Goal: Task Accomplishment & Management: Manage account settings

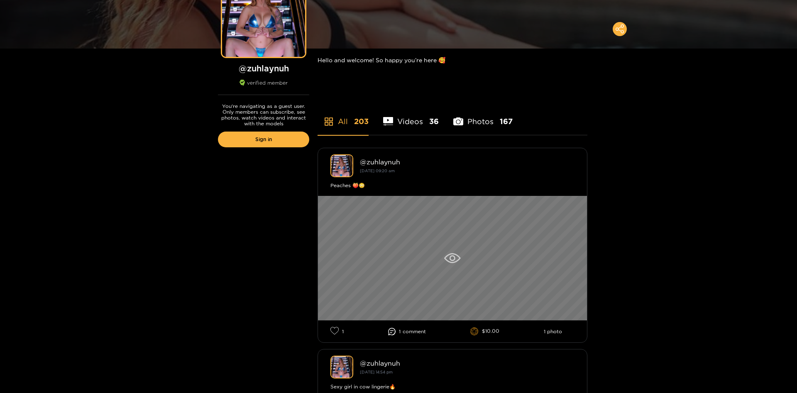
scroll to position [127, 0]
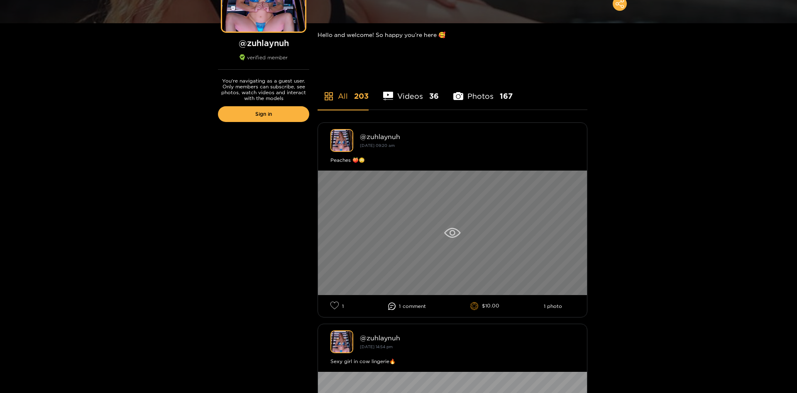
click at [450, 226] on div at bounding box center [452, 233] width 269 height 125
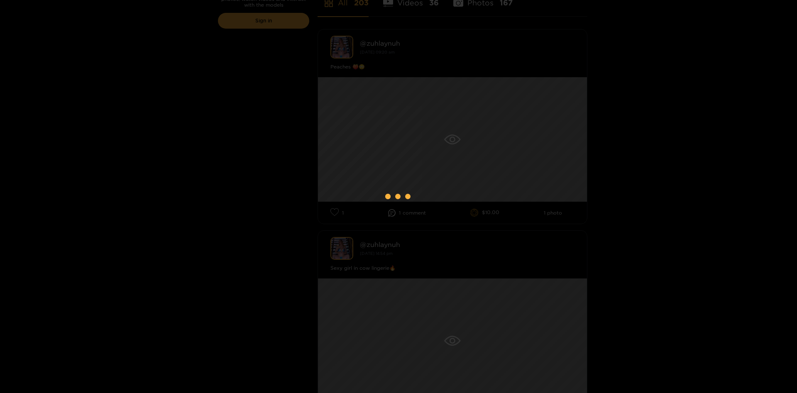
scroll to position [254, 0]
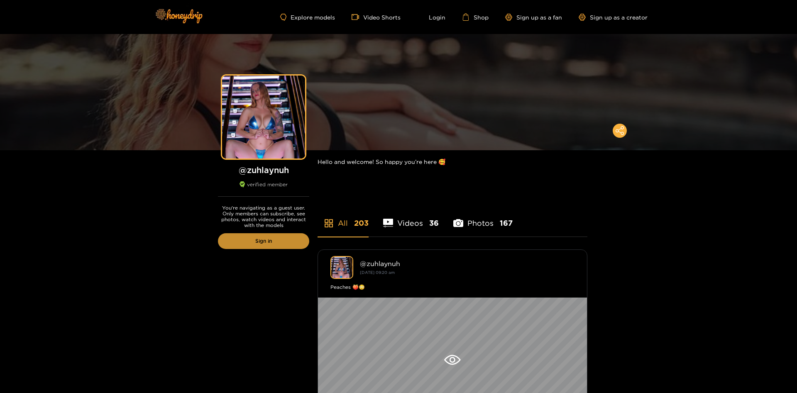
click at [268, 245] on link "Sign in" at bounding box center [263, 241] width 91 height 16
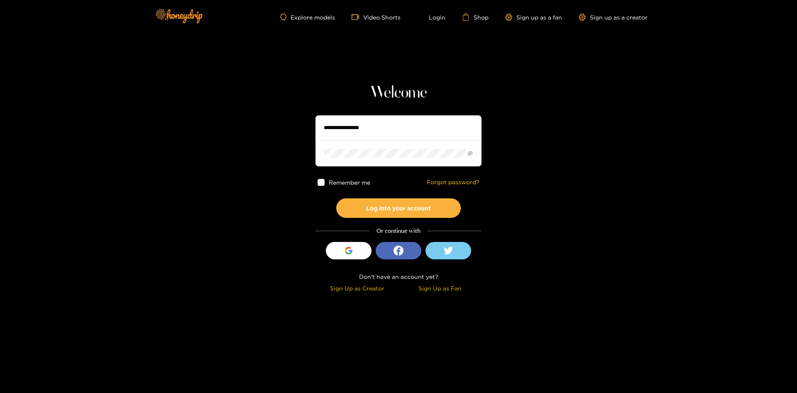
click at [441, 289] on div "Sign Up as Fan" at bounding box center [440, 289] width 79 height 10
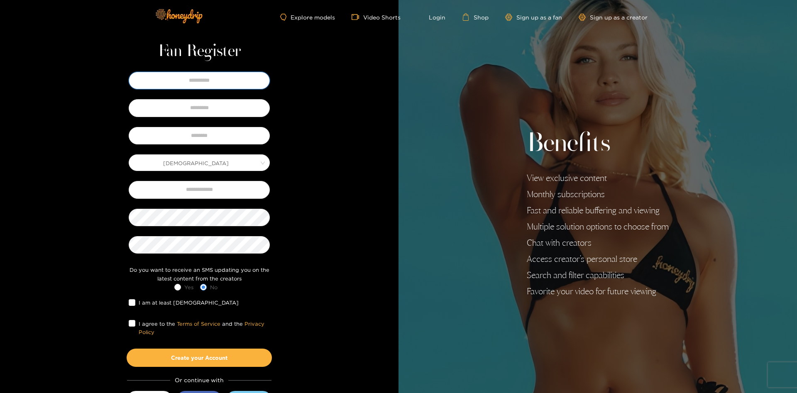
click at [218, 86] on input "text" at bounding box center [199, 80] width 141 height 17
type input "***"
type input "*****"
click at [225, 141] on input "text" at bounding box center [199, 135] width 141 height 17
type input "******"
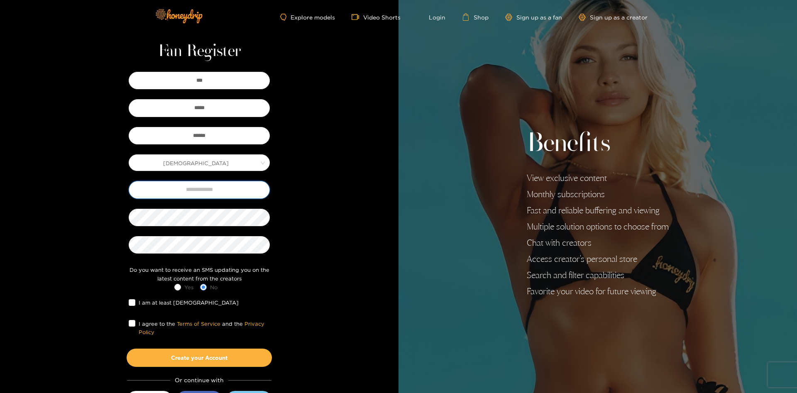
click at [230, 186] on input "text" at bounding box center [199, 189] width 141 height 17
type input "**********"
click at [235, 236] on div at bounding box center [199, 245] width 145 height 22
click at [167, 302] on span "I am at least 18 years old" at bounding box center [188, 303] width 107 height 8
click at [214, 358] on button "Create your Account" at bounding box center [199, 358] width 145 height 18
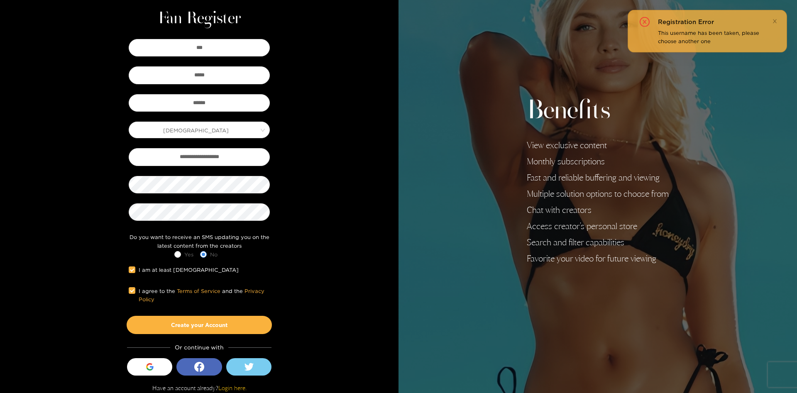
scroll to position [38, 0]
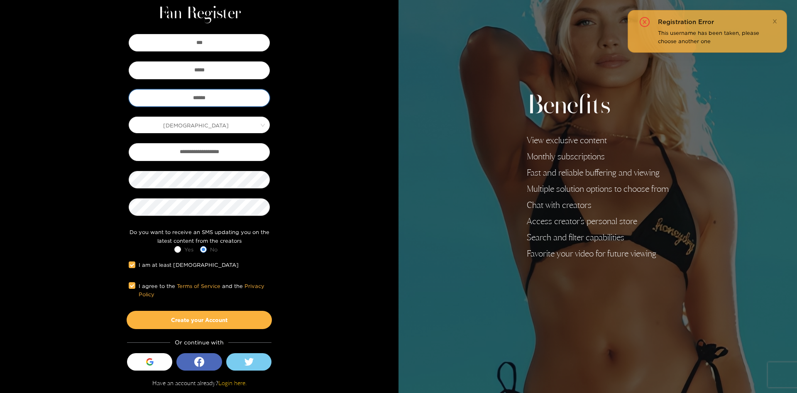
click at [221, 98] on input "******" at bounding box center [199, 97] width 141 height 17
type input "*****"
click at [247, 314] on button "Create your Account" at bounding box center [199, 320] width 145 height 18
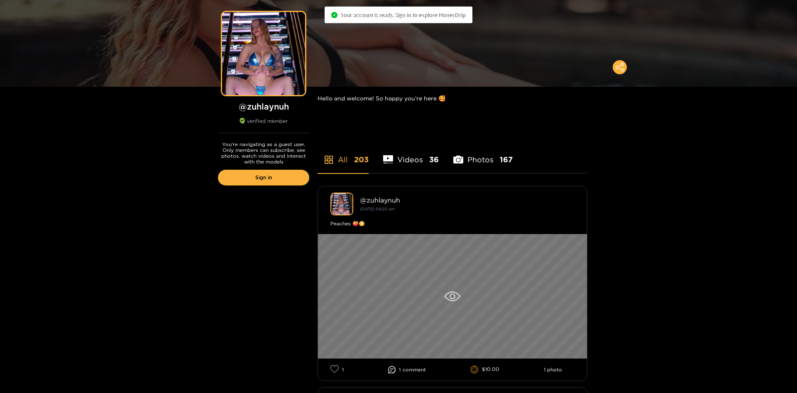
scroll to position [85, 0]
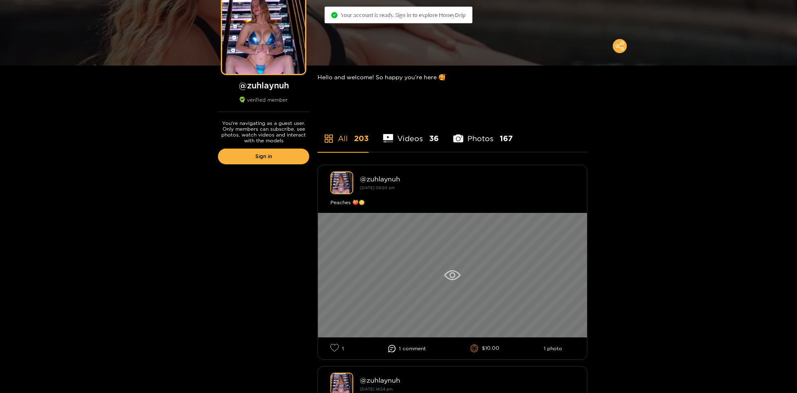
click at [453, 275] on icon at bounding box center [452, 275] width 16 height 10
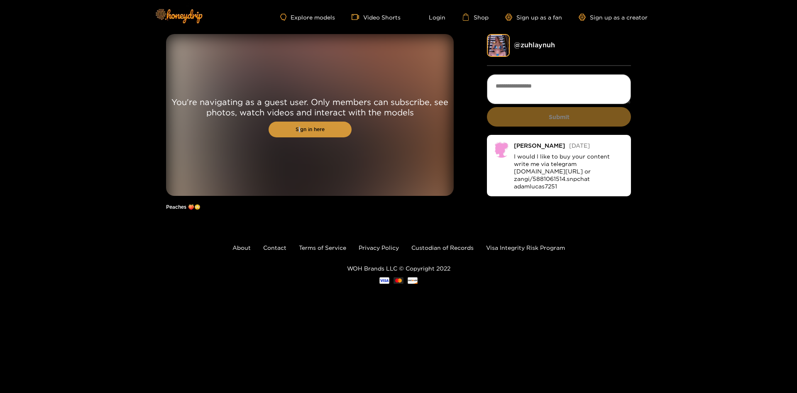
click at [299, 127] on link "Sign in here" at bounding box center [310, 130] width 83 height 16
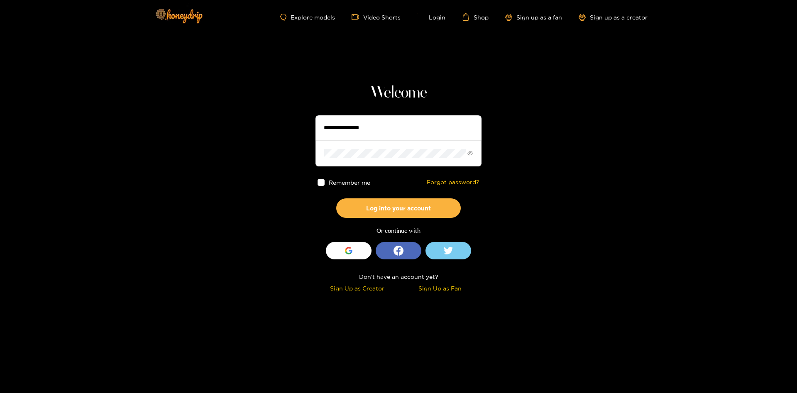
click at [351, 127] on input "text" at bounding box center [399, 127] width 166 height 25
type input "*****"
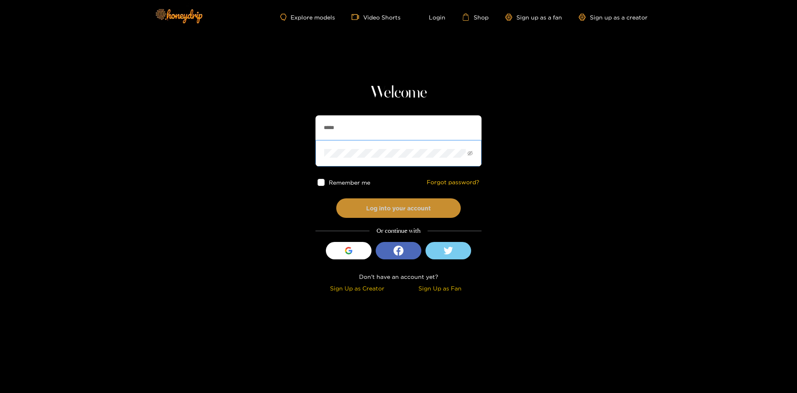
click at [388, 202] on button "Log into your account" at bounding box center [398, 208] width 125 height 20
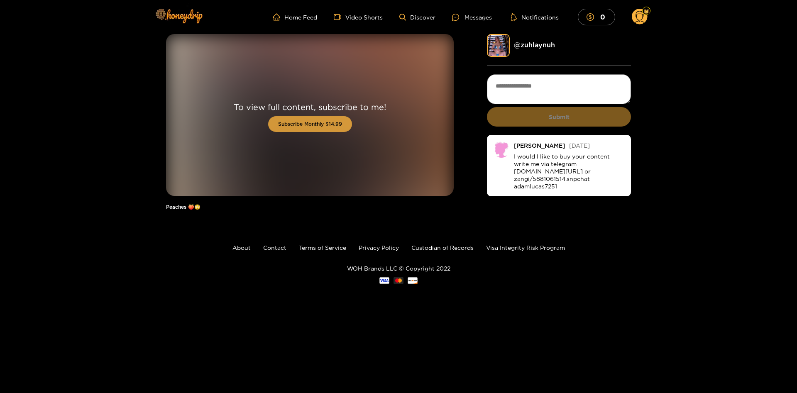
click at [297, 127] on button "Subscribe Monthly $14.99" at bounding box center [310, 124] width 84 height 16
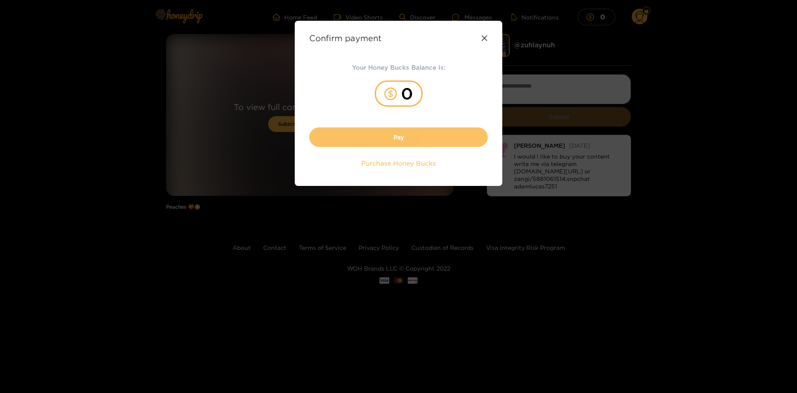
click at [399, 134] on button "Pay" at bounding box center [398, 137] width 179 height 20
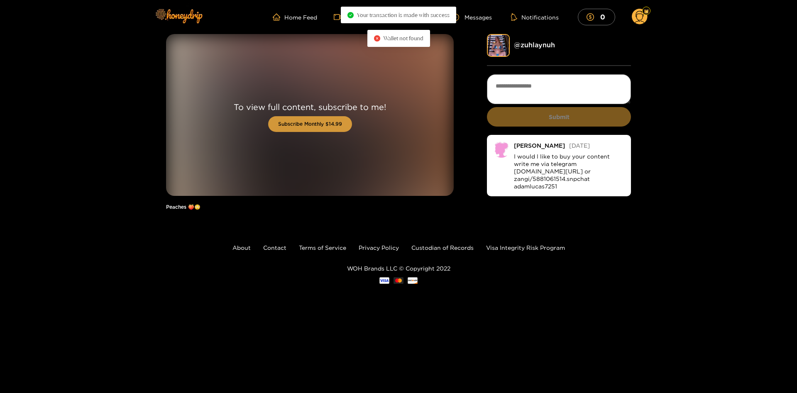
click at [332, 125] on button "Subscribe Monthly $14.99" at bounding box center [310, 124] width 84 height 16
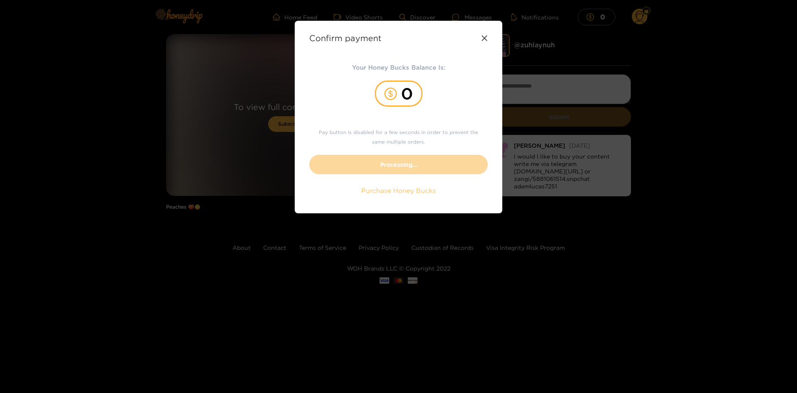
click at [406, 191] on span "Purchase Honey Bucks" at bounding box center [398, 191] width 75 height 10
click at [398, 196] on button "Purchase Honey Bucks" at bounding box center [398, 191] width 91 height 16
drag, startPoint x: 489, startPoint y: 36, endPoint x: 485, endPoint y: 35, distance: 4.6
click at [489, 36] on div "Confirm payment Your Honey Bucks Balance Is: 0 Pay button is disabled for a few…" at bounding box center [399, 117] width 208 height 193
click at [484, 35] on icon at bounding box center [484, 38] width 7 height 7
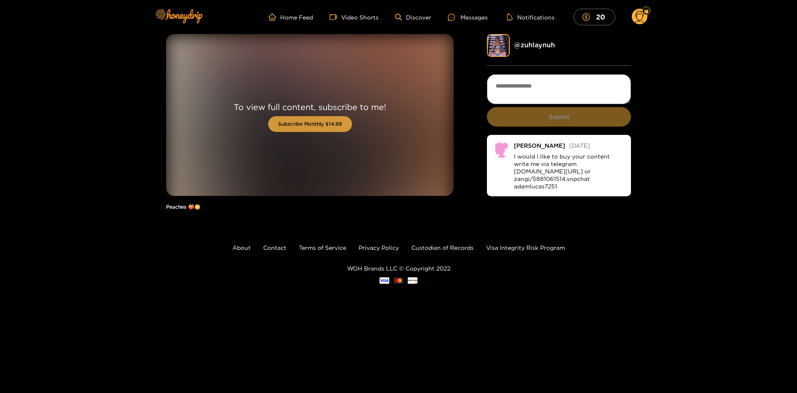
click at [322, 127] on button "Subscribe Monthly $14.99" at bounding box center [310, 124] width 84 height 16
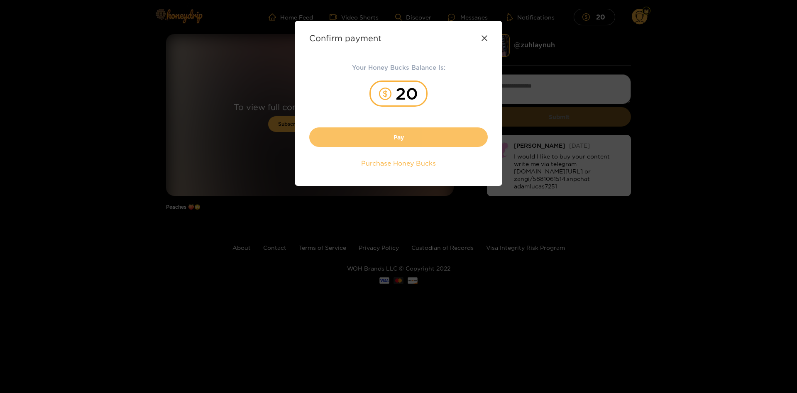
click at [390, 139] on button "Pay" at bounding box center [398, 137] width 179 height 20
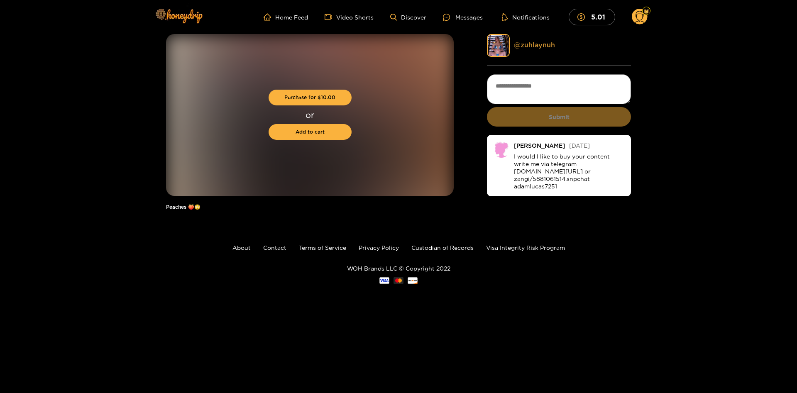
click at [532, 47] on link "@ zuhlaynuh" at bounding box center [534, 44] width 41 height 7
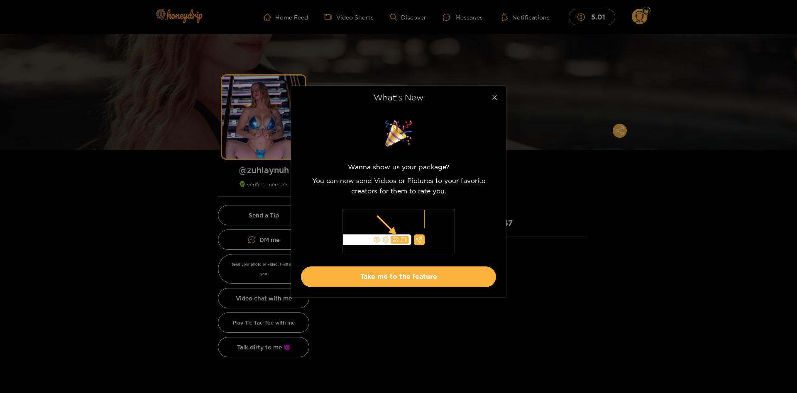
click at [493, 97] on icon "close" at bounding box center [495, 97] width 6 height 6
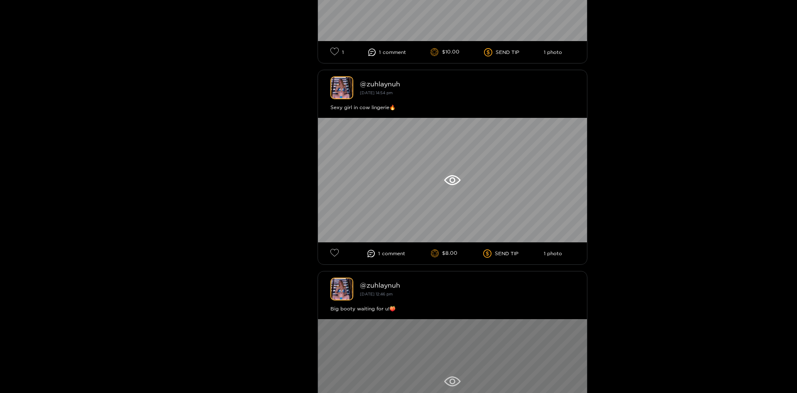
scroll to position [593, 0]
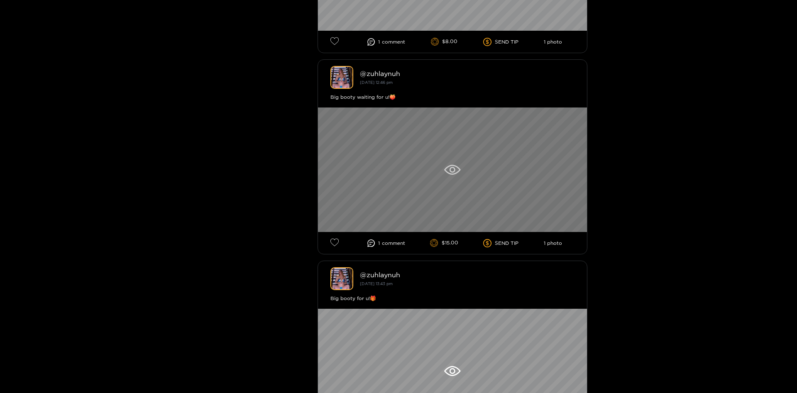
click at [454, 169] on icon at bounding box center [453, 170] width 6 height 6
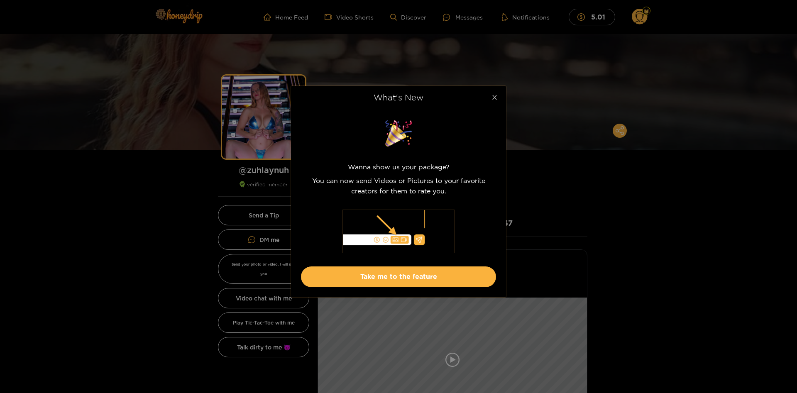
click at [490, 96] on span "Close" at bounding box center [494, 97] width 23 height 23
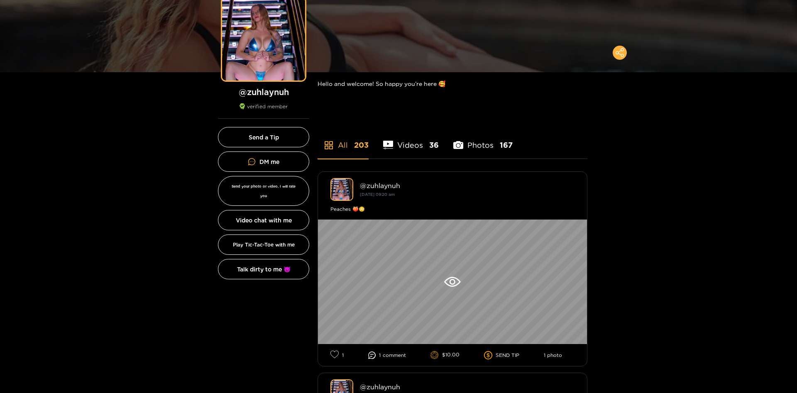
scroll to position [85, 0]
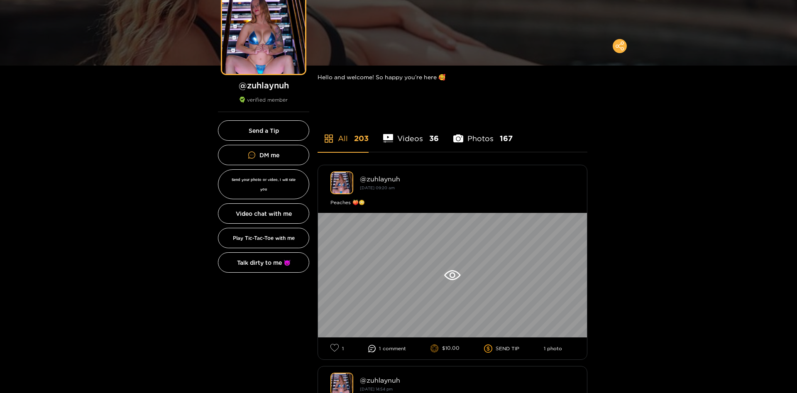
click at [472, 137] on li "Photos 167" at bounding box center [482, 133] width 59 height 37
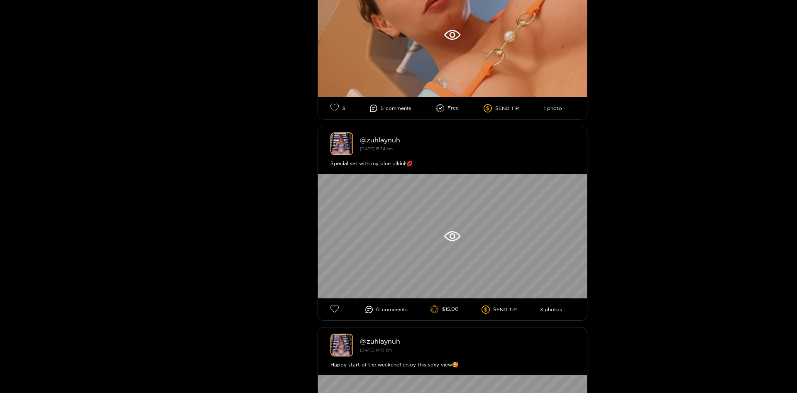
scroll to position [3219, 0]
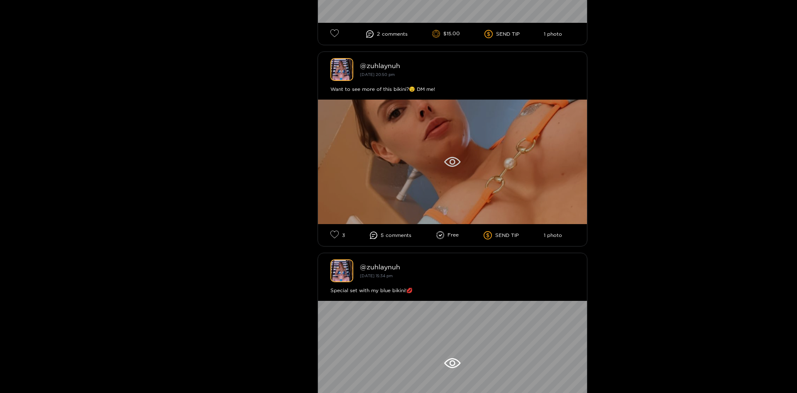
click at [444, 159] on div at bounding box center [452, 162] width 269 height 125
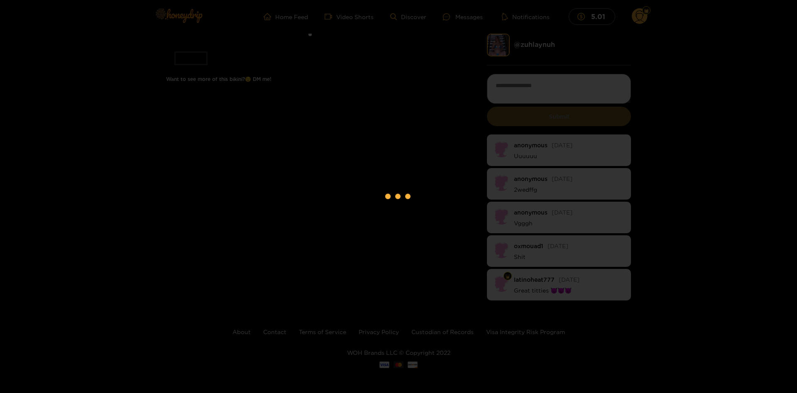
scroll to position [56, 0]
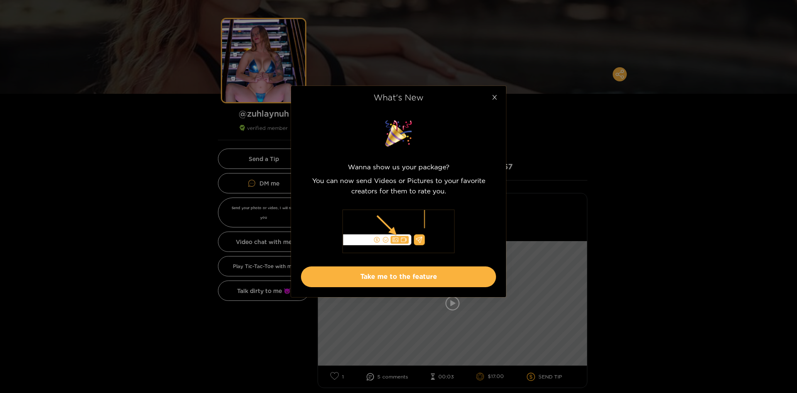
click at [491, 97] on span "Close" at bounding box center [494, 97] width 23 height 23
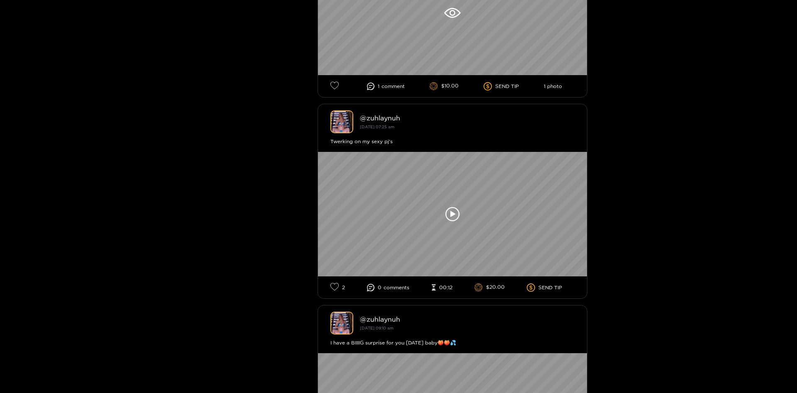
scroll to position [5267, 0]
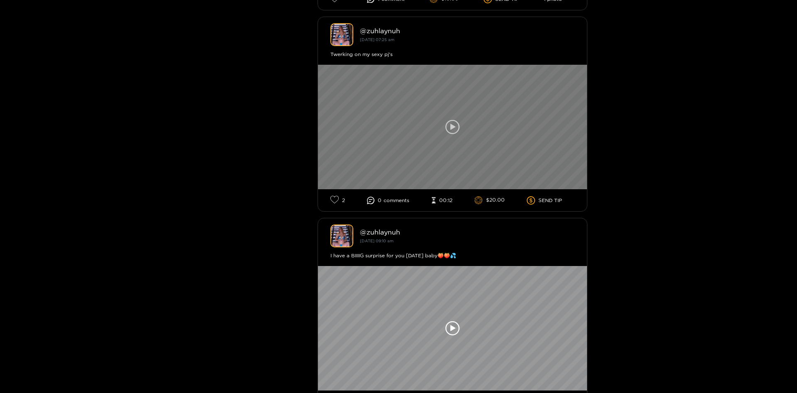
click at [451, 124] on icon at bounding box center [453, 127] width 5 height 6
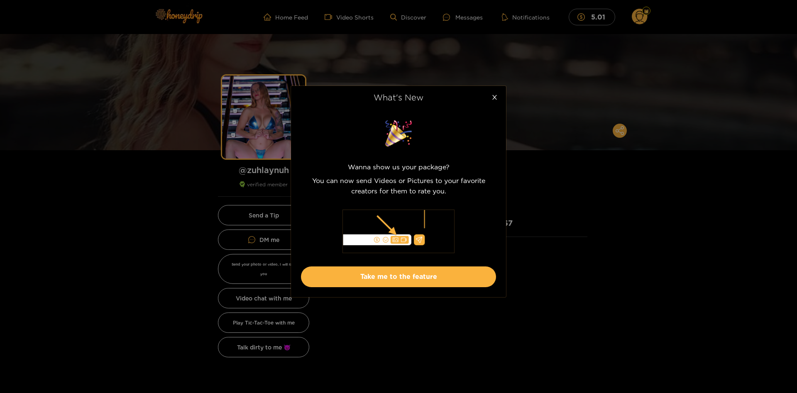
drag, startPoint x: 497, startPoint y: 98, endPoint x: 499, endPoint y: 125, distance: 27.0
click at [497, 98] on icon "close" at bounding box center [495, 97] width 6 height 6
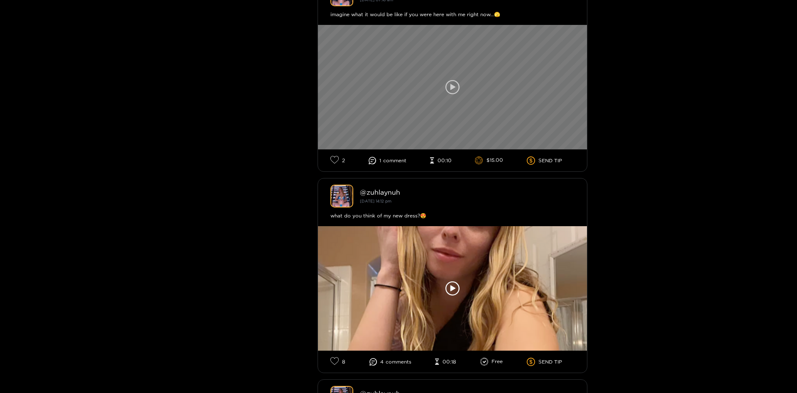
scroll to position [6183, 0]
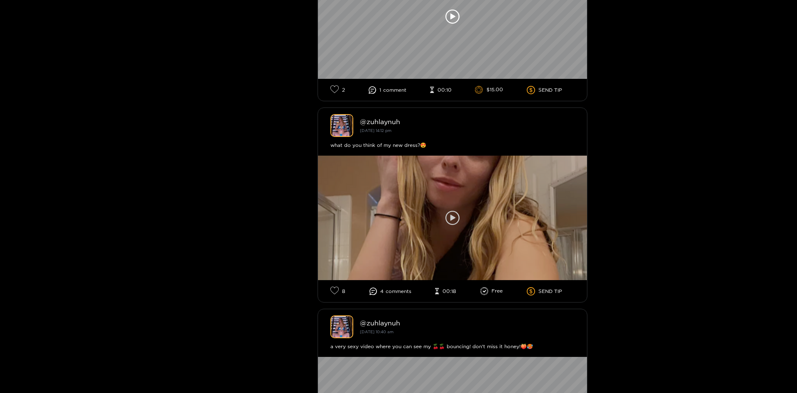
click at [450, 211] on icon at bounding box center [453, 218] width 14 height 14
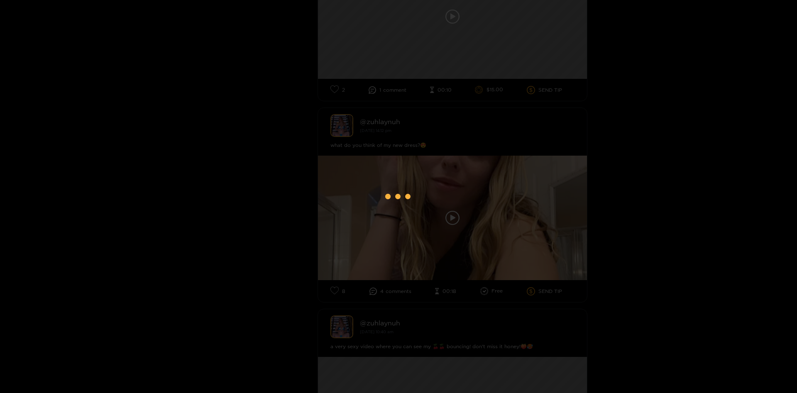
scroll to position [24, 0]
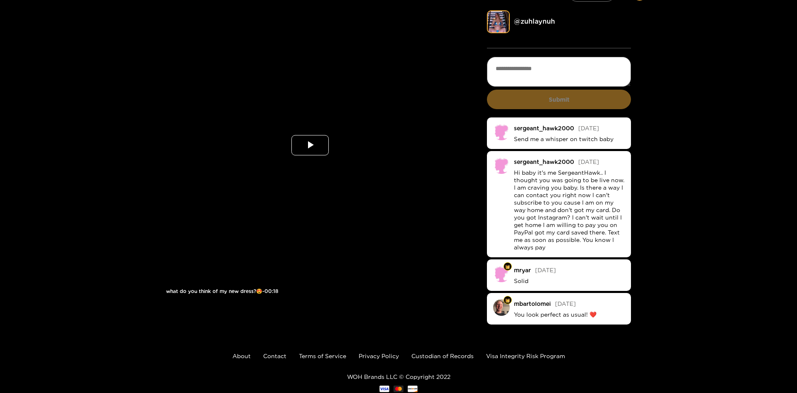
click at [310, 145] on span "Video Player" at bounding box center [310, 145] width 0 height 0
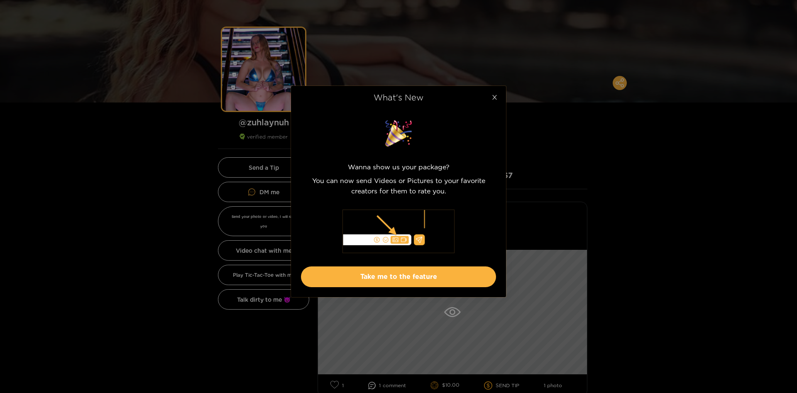
scroll to position [9675, 0]
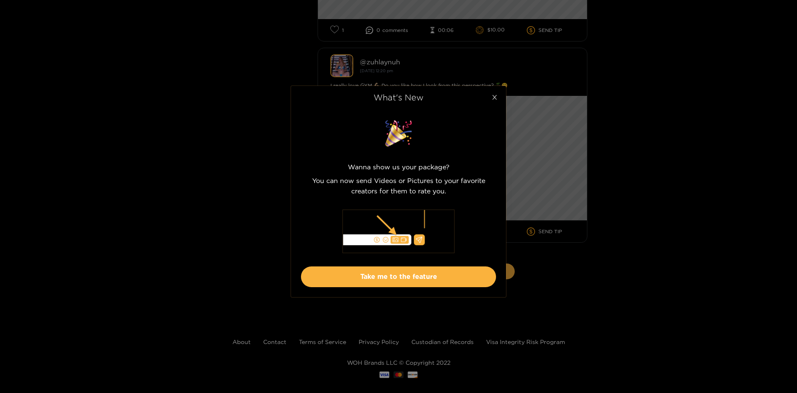
click at [495, 96] on icon "close" at bounding box center [495, 97] width 6 height 6
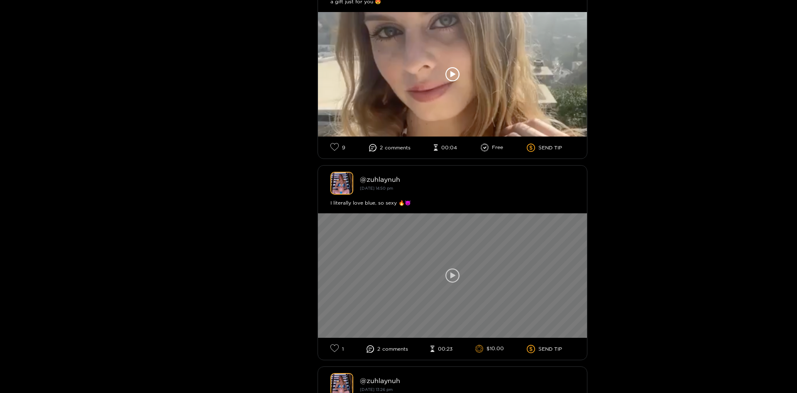
scroll to position [8023, 0]
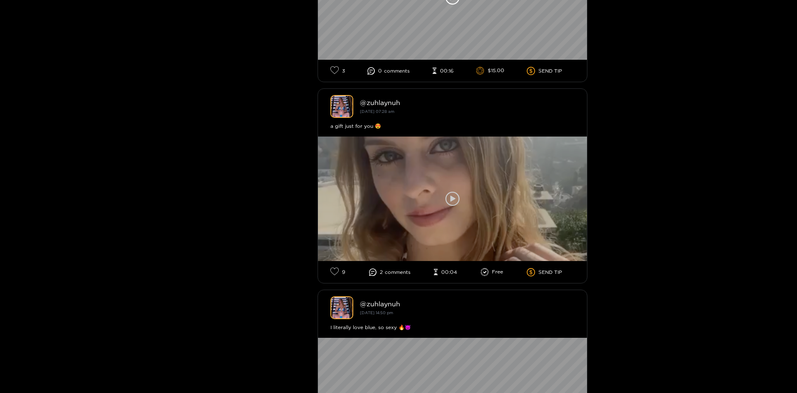
click at [455, 194] on icon at bounding box center [453, 199] width 14 height 14
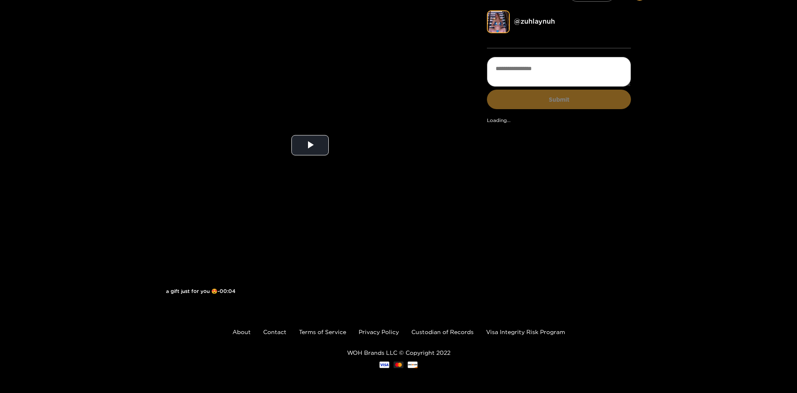
scroll to position [24, 0]
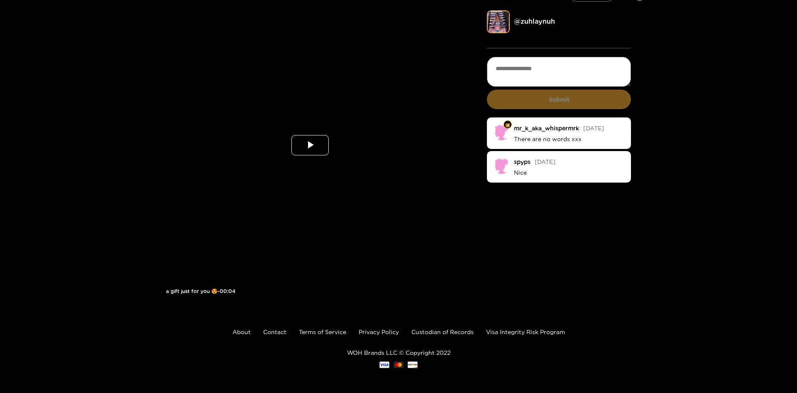
click at [310, 145] on span "Video Player" at bounding box center [310, 145] width 0 height 0
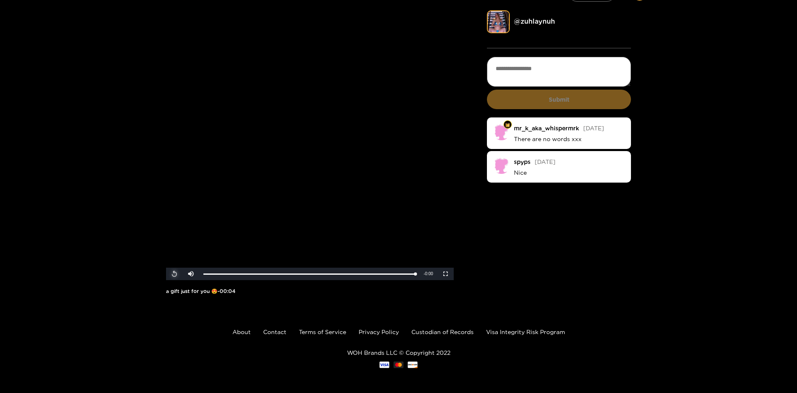
click at [174, 274] on span "Video Player" at bounding box center [174, 274] width 0 height 0
drag, startPoint x: 225, startPoint y: 272, endPoint x: 195, endPoint y: 275, distance: 30.1
click at [195, 275] on div "Play Mute 0% Current Time 0:00 / Duration 0:04 Loaded : 100.00% 0:00 0:00 Strea…" at bounding box center [310, 274] width 288 height 12
drag, startPoint x: 235, startPoint y: 273, endPoint x: 185, endPoint y: 271, distance: 50.7
click at [184, 271] on div "Play Mute 0% Current Time 0:00 / Duration 0:04 Loaded : 100.00% 0:00 0:00 Strea…" at bounding box center [310, 274] width 288 height 12
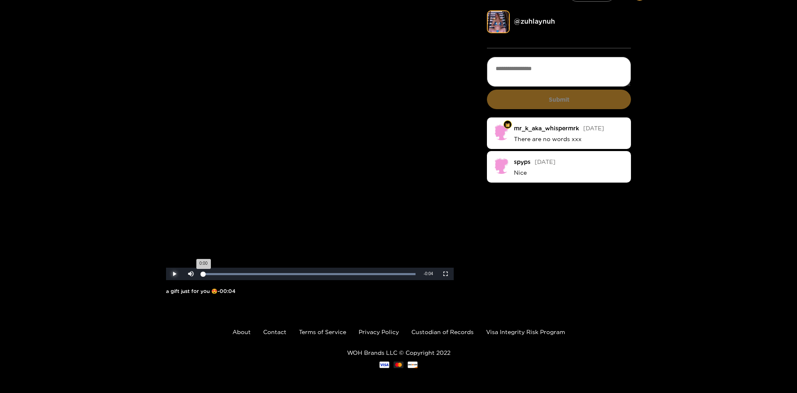
drag, startPoint x: 238, startPoint y: 274, endPoint x: 200, endPoint y: 274, distance: 38.2
click at [200, 274] on div "Loaded : 100.00% 0:00 0:00" at bounding box center [309, 274] width 220 height 12
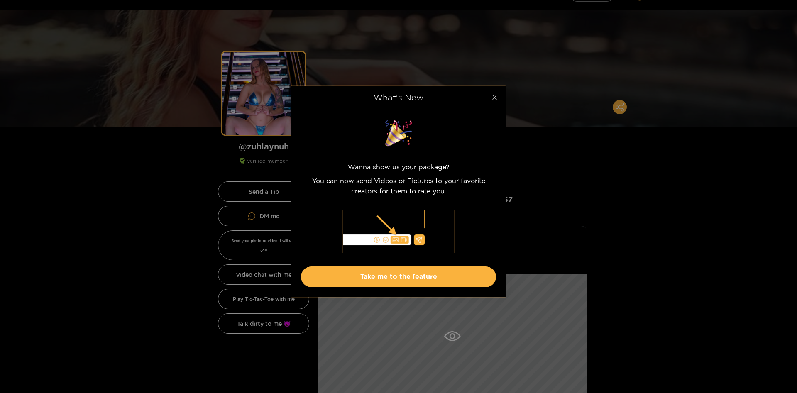
click at [495, 98] on icon "close" at bounding box center [495, 97] width 6 height 6
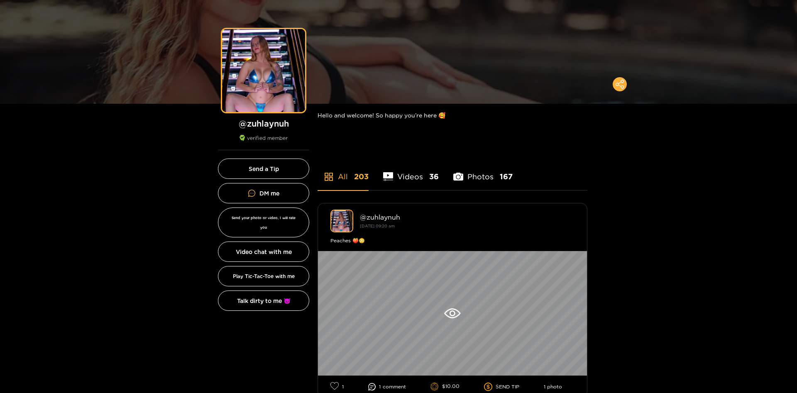
scroll to position [24, 0]
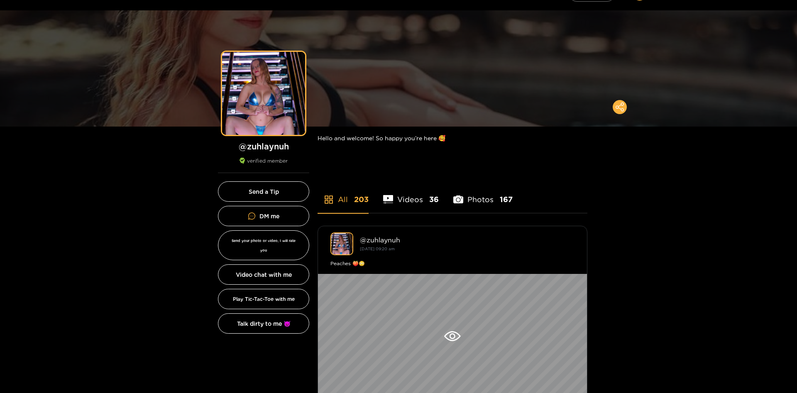
click at [490, 195] on li "Photos 167" at bounding box center [482, 194] width 59 height 37
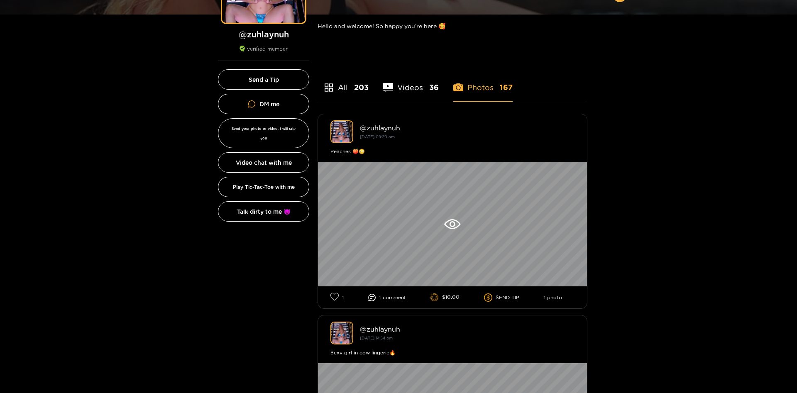
scroll to position [66, 0]
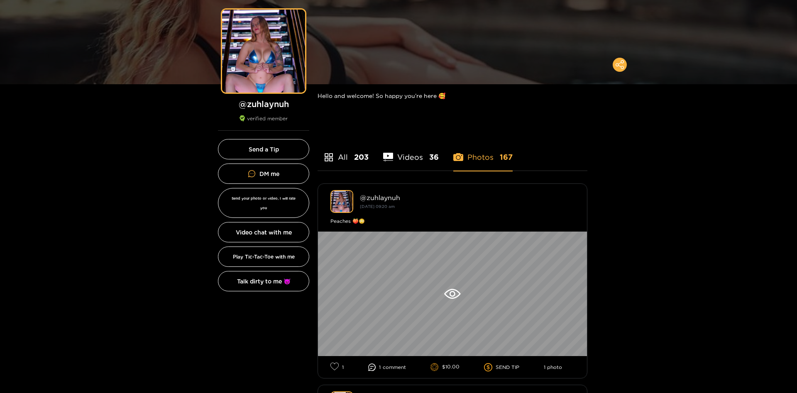
click at [474, 162] on li "Photos 167" at bounding box center [482, 151] width 59 height 37
click at [419, 153] on li "Videos 36" at bounding box center [411, 151] width 56 height 37
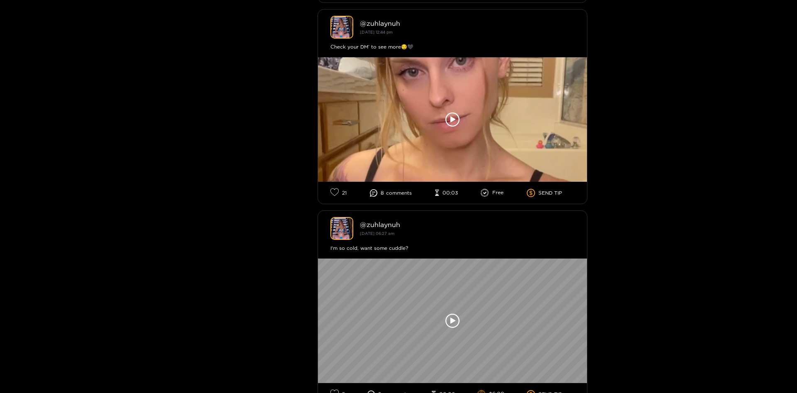
scroll to position [2861, 0]
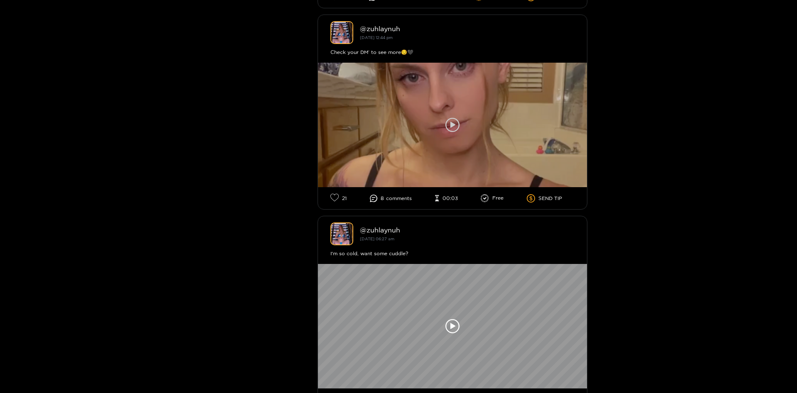
click at [453, 122] on icon at bounding box center [453, 125] width 5 height 6
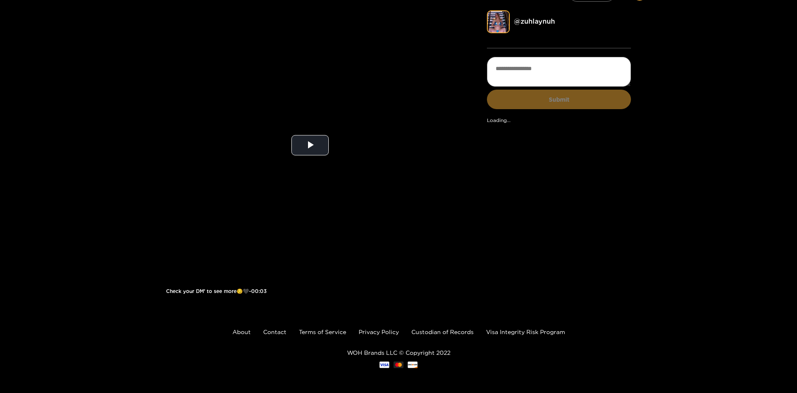
scroll to position [24, 0]
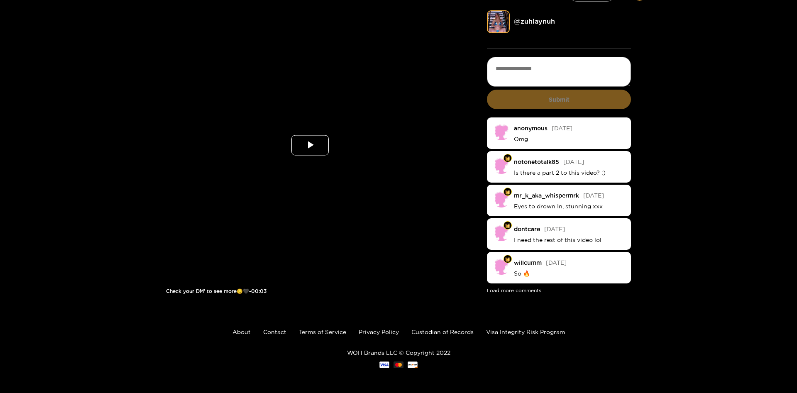
click at [310, 145] on span "Video Player" at bounding box center [310, 145] width 0 height 0
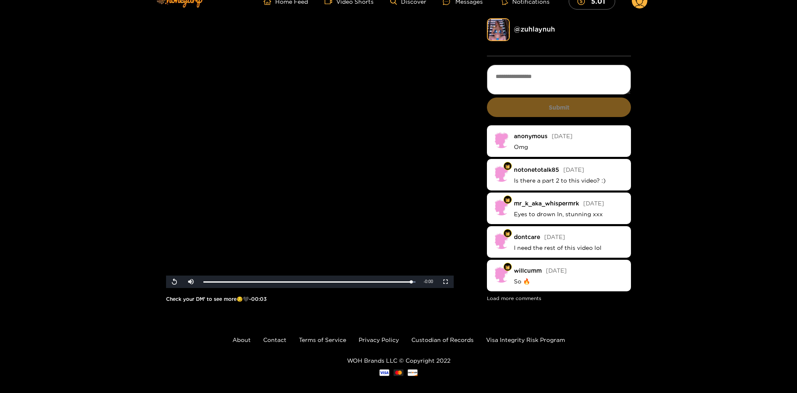
scroll to position [0, 0]
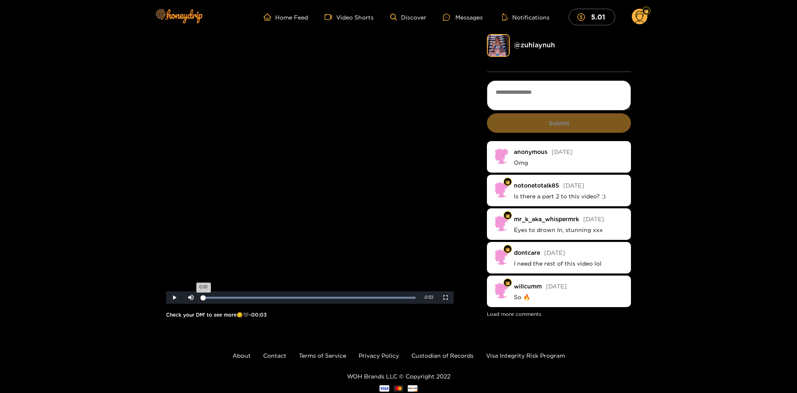
drag, startPoint x: 209, startPoint y: 299, endPoint x: 202, endPoint y: 299, distance: 7.5
click at [203, 299] on div "Loaded : 100.00% 0:00 0:00" at bounding box center [309, 298] width 212 height 2
click at [174, 298] on span "Video Player" at bounding box center [174, 298] width 0 height 0
drag, startPoint x: 206, startPoint y: 296, endPoint x: 199, endPoint y: 300, distance: 8.0
click at [199, 300] on div "Loaded : 100.00% 0:00 0:00" at bounding box center [309, 297] width 220 height 12
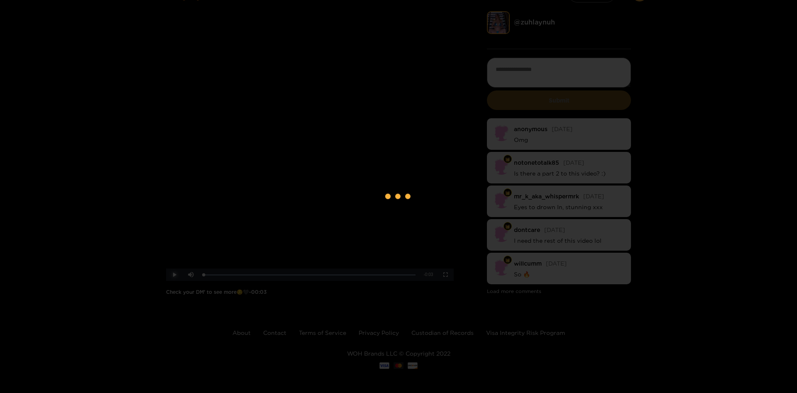
scroll to position [24, 0]
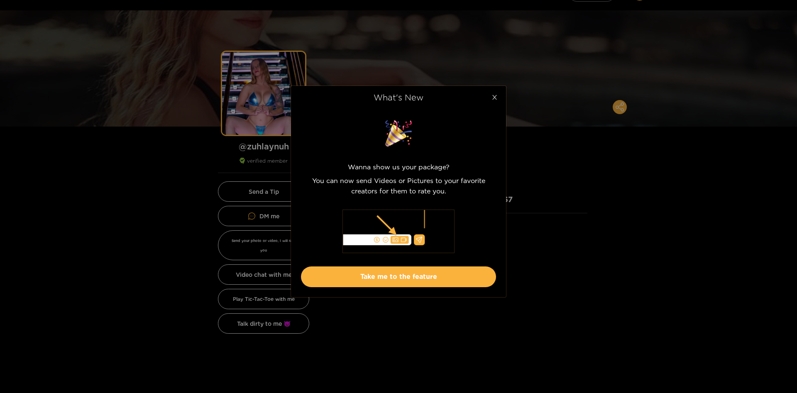
click at [495, 93] on span "Close" at bounding box center [494, 97] width 23 height 23
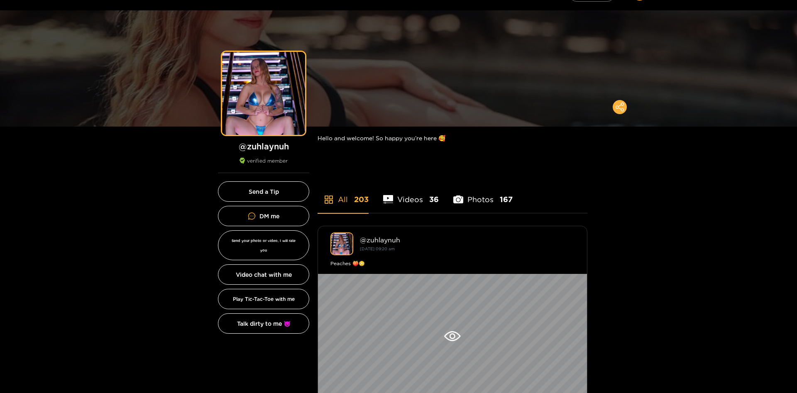
click at [425, 200] on li "Videos 36" at bounding box center [411, 194] width 56 height 37
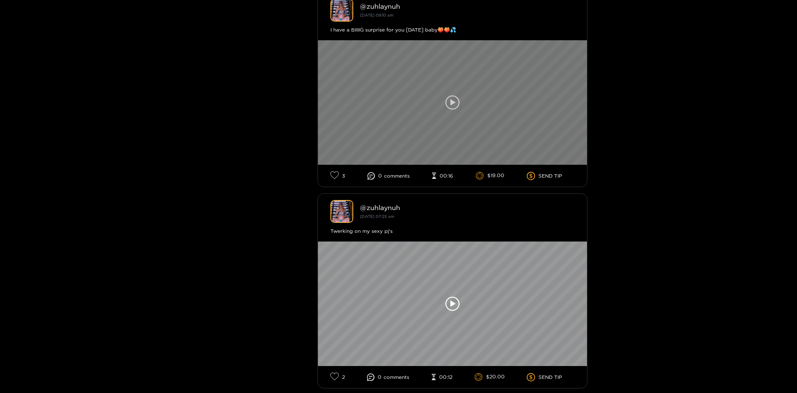
scroll to position [4847, 0]
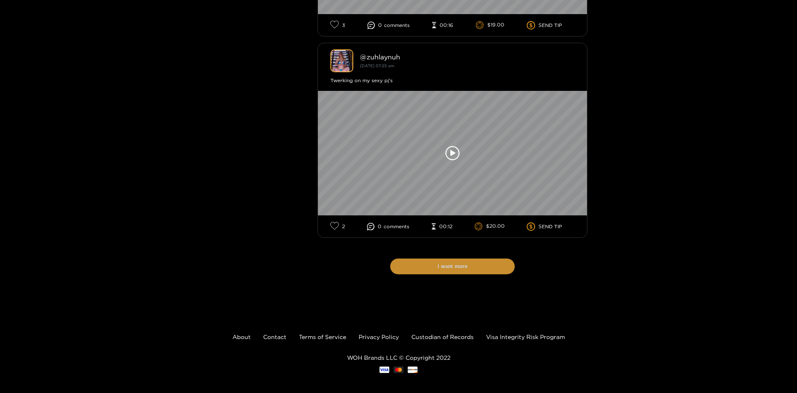
click at [447, 266] on button "I want more" at bounding box center [452, 267] width 125 height 16
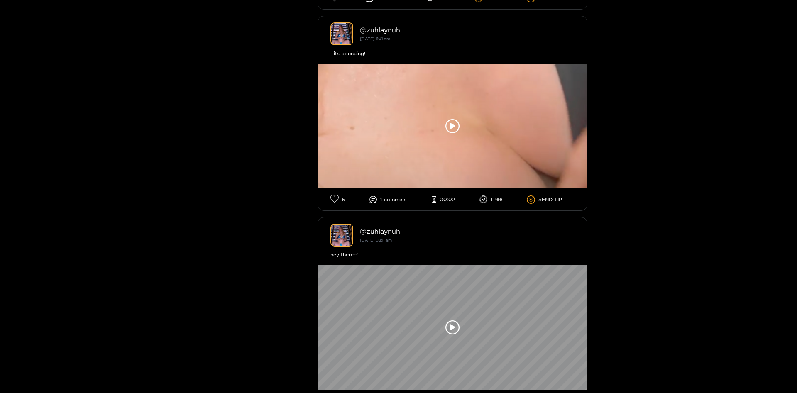
scroll to position [6075, 0]
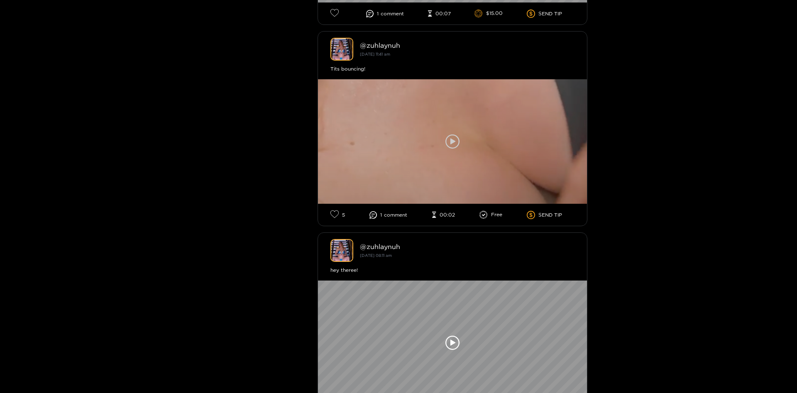
click at [453, 138] on icon at bounding box center [453, 141] width 5 height 6
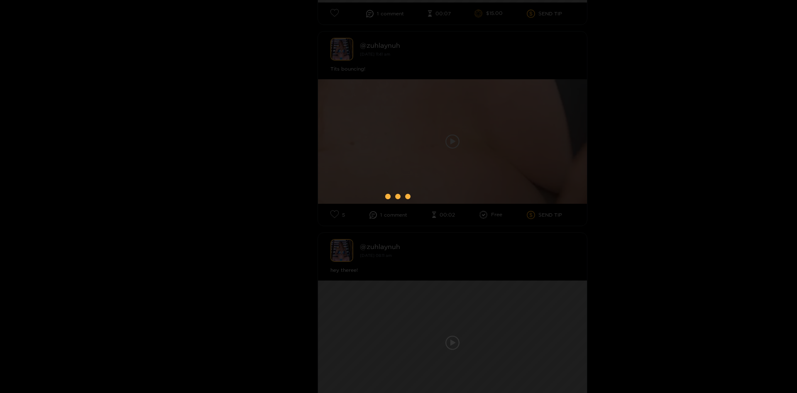
scroll to position [24, 0]
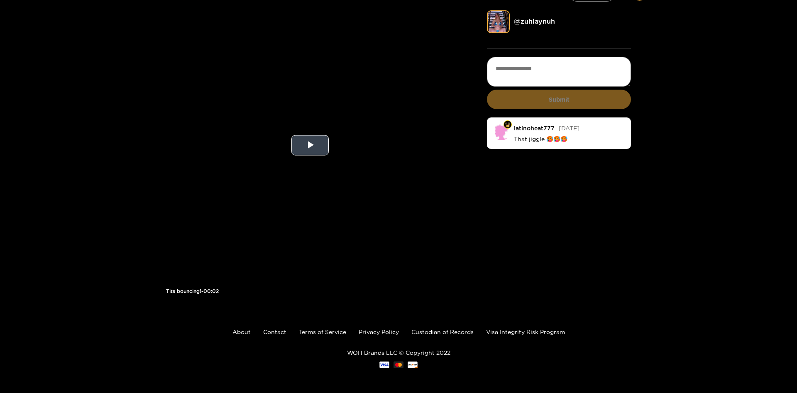
click at [289, 149] on video "Video Player" at bounding box center [310, 145] width 288 height 270
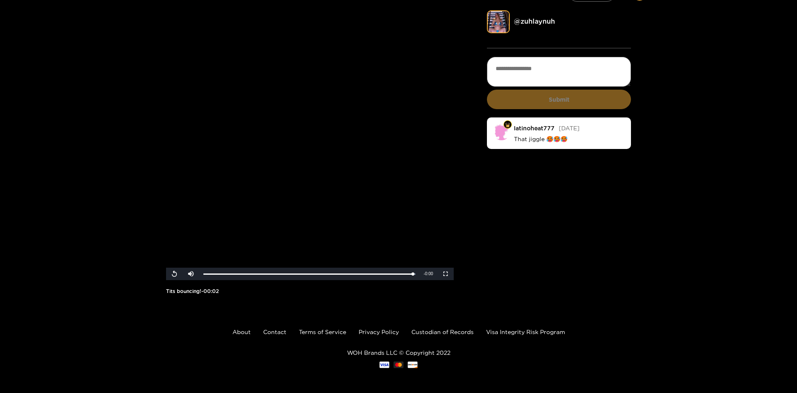
scroll to position [0, 0]
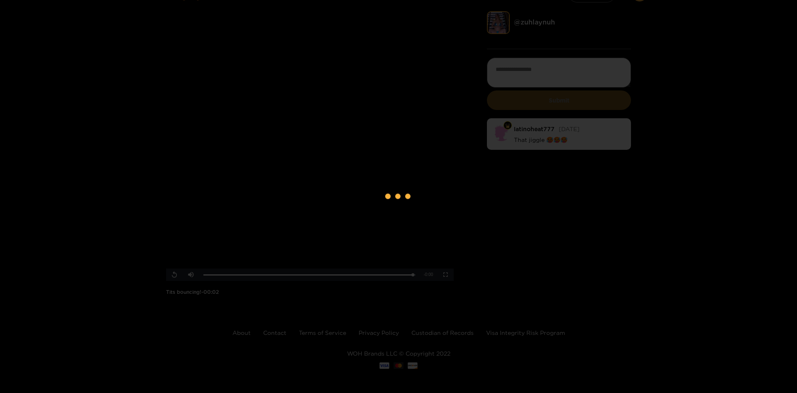
scroll to position [24, 0]
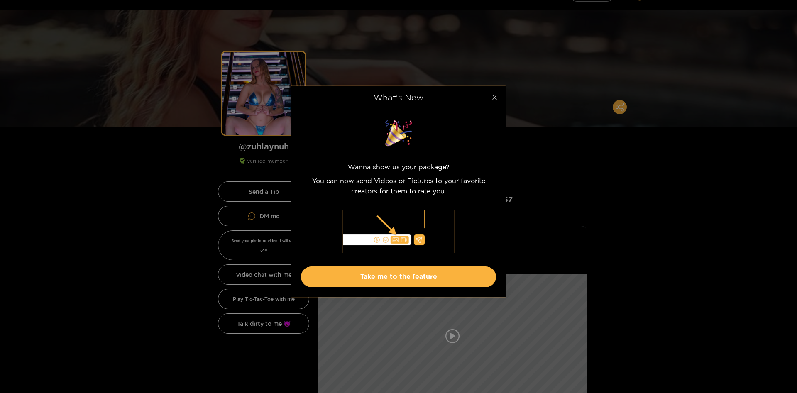
click at [490, 100] on span "Close" at bounding box center [494, 97] width 23 height 23
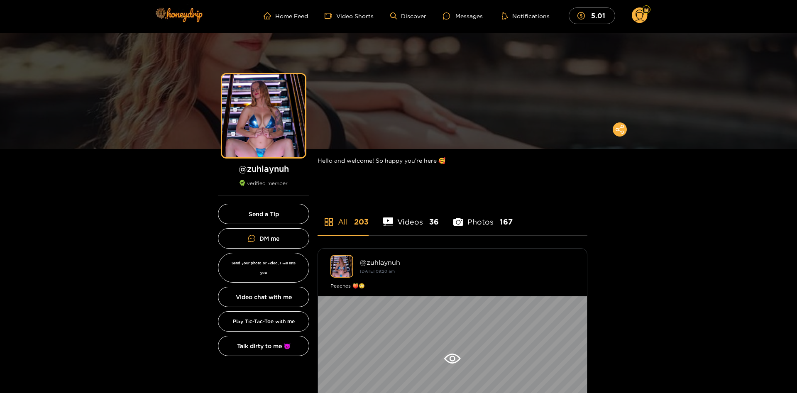
scroll to position [0, 0]
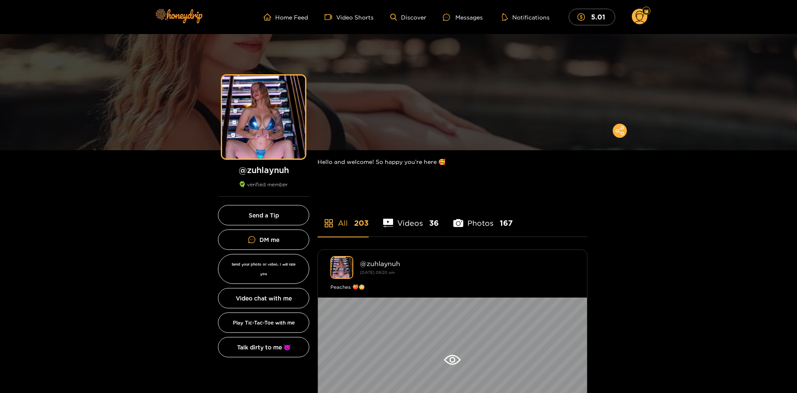
click at [643, 12] on icon at bounding box center [640, 18] width 10 height 15
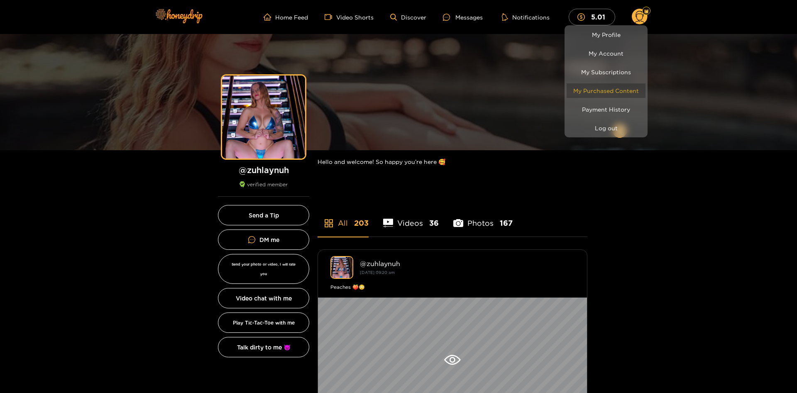
click at [622, 92] on link "My Purchased Content" at bounding box center [606, 90] width 79 height 15
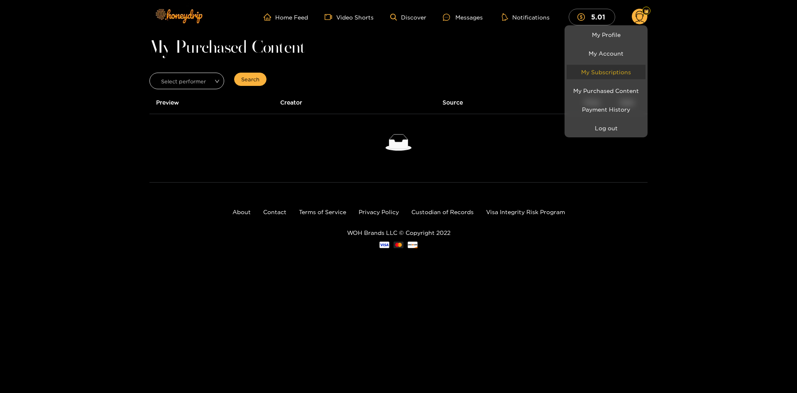
click at [618, 71] on link "My Subscriptions" at bounding box center [606, 72] width 79 height 15
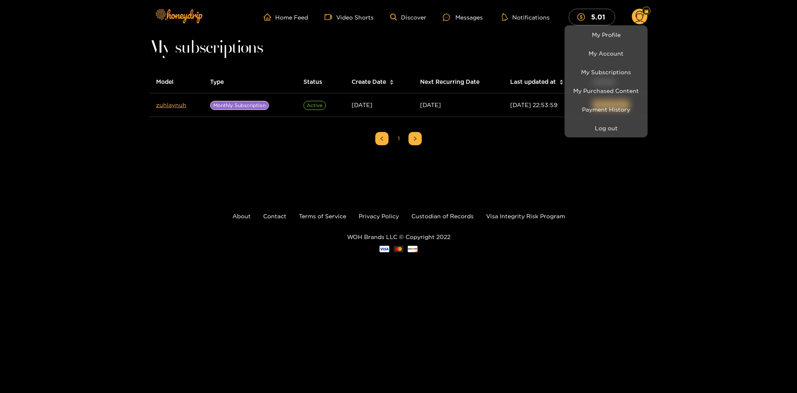
drag, startPoint x: 304, startPoint y: 135, endPoint x: 299, endPoint y: 132, distance: 5.8
click at [305, 135] on div at bounding box center [398, 196] width 797 height 393
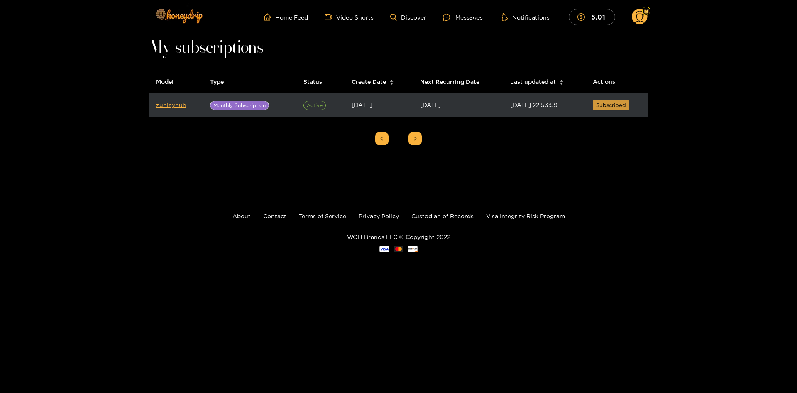
click at [618, 105] on span "Subscribed" at bounding box center [611, 105] width 30 height 8
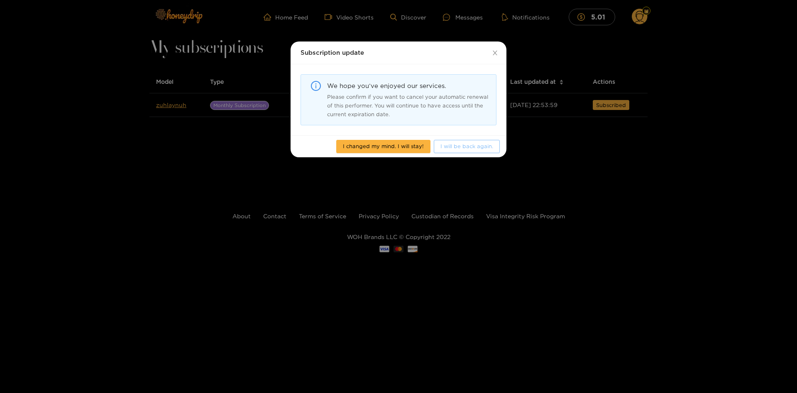
click at [461, 151] on button "I will be back again." at bounding box center [467, 146] width 66 height 13
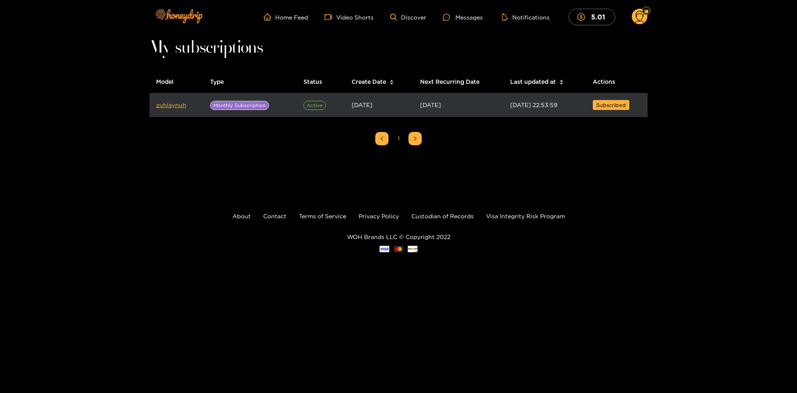
click at [505, 111] on td "[DATE] 22:53:59" at bounding box center [545, 105] width 83 height 24
click at [615, 100] on button "Subscribed" at bounding box center [611, 105] width 37 height 10
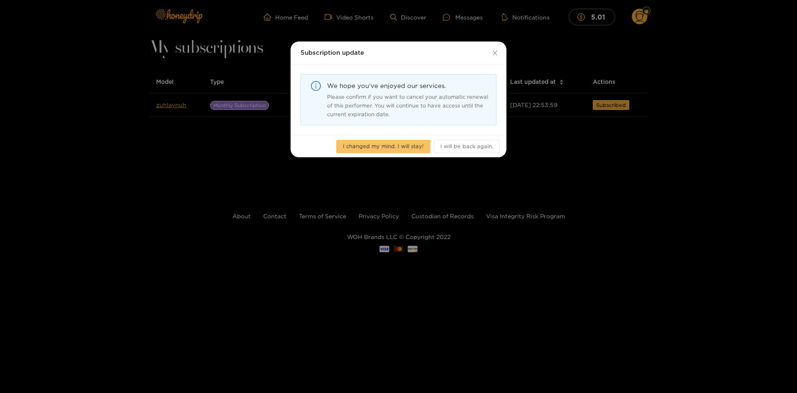
click at [410, 147] on span "I changed my mind. I will stay!" at bounding box center [383, 146] width 81 height 8
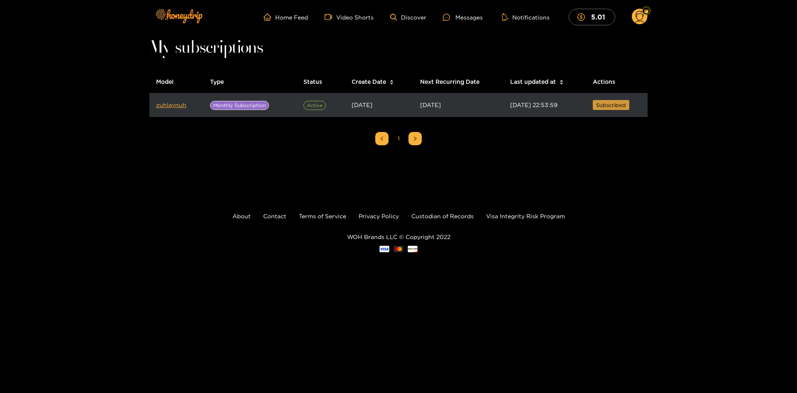
click at [617, 105] on span "Subscribed" at bounding box center [611, 105] width 30 height 8
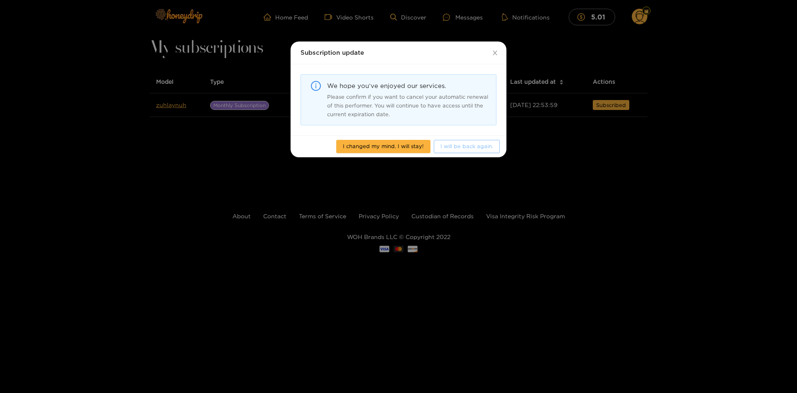
click at [455, 147] on span "I will be back again." at bounding box center [467, 146] width 53 height 8
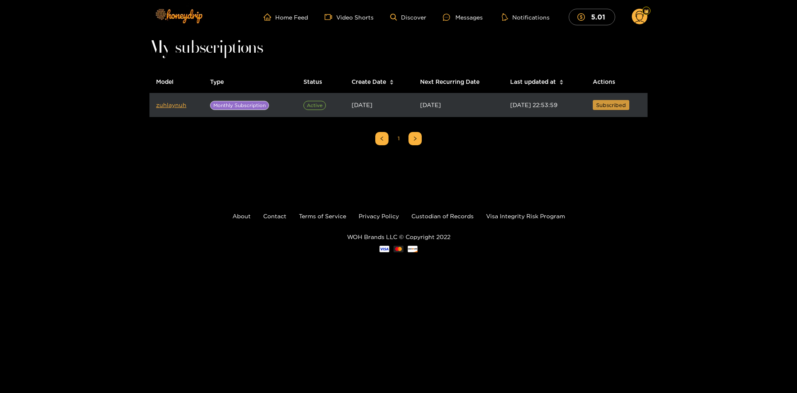
click at [611, 105] on span "Subscribed" at bounding box center [611, 105] width 30 height 8
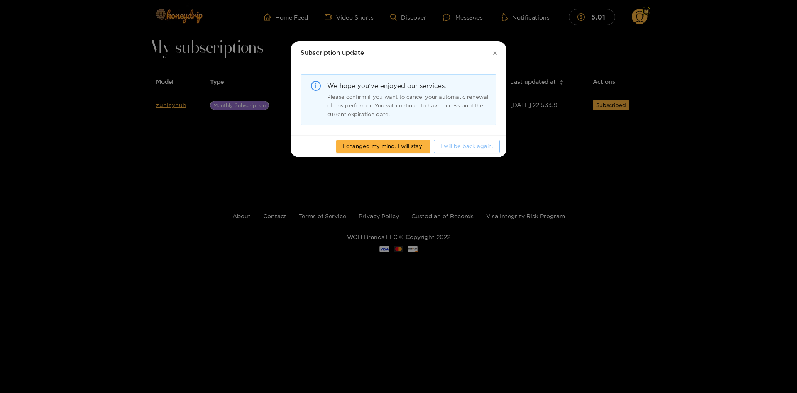
click at [454, 144] on span "I will be back again." at bounding box center [467, 146] width 53 height 8
